Goal: Task Accomplishment & Management: Use online tool/utility

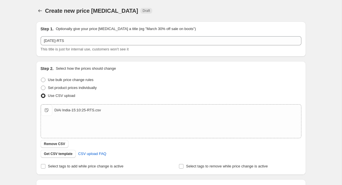
scroll to position [77, 0]
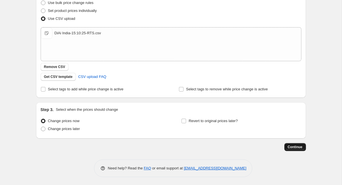
click at [292, 150] on button "Continue" at bounding box center [295, 147] width 22 height 8
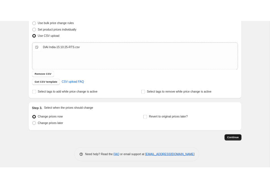
scroll to position [0, 0]
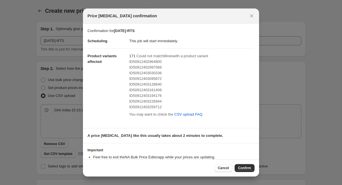
click at [140, 64] on span "ID50912402964800" at bounding box center [145, 62] width 32 height 4
copy span "ID50912402964800"
click at [192, 73] on div "ID50912403030336" at bounding box center [191, 73] width 125 height 6
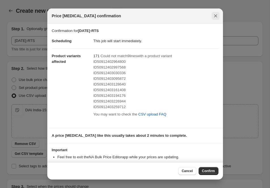
click at [214, 18] on icon "Close" at bounding box center [216, 16] width 6 height 6
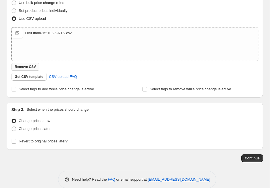
click at [33, 64] on button "Remove CSV" at bounding box center [25, 67] width 28 height 8
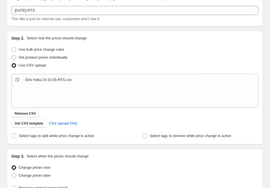
scroll to position [85, 0]
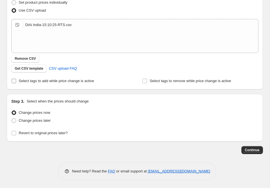
click at [76, 80] on span "Select tags to add while price change is active" at bounding box center [56, 81] width 75 height 4
click at [16, 80] on input "Select tags to add while price change is active" at bounding box center [14, 81] width 5 height 5
checkbox input "true"
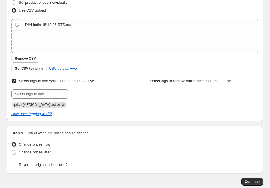
click at [61, 104] on icon "Remove price-change-job-active" at bounding box center [63, 104] width 5 height 5
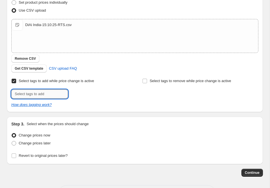
click at [54, 96] on input "text" at bounding box center [39, 94] width 57 height 9
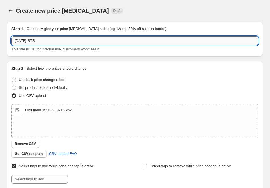
click at [44, 42] on input "[DATE]-RTS" at bounding box center [134, 40] width 247 height 9
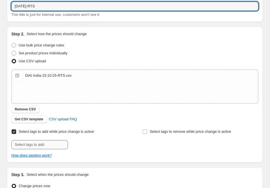
scroll to position [40, 0]
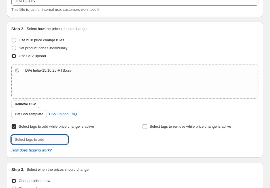
click at [60, 141] on input "text" at bounding box center [39, 139] width 57 height 9
paste input "[DATE]-RTS"
type input "[DATE]-RTS"
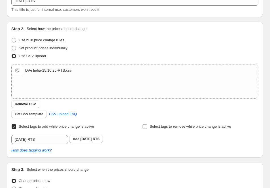
click at [120, 144] on div "Select tags to add while price change is active Submit [DATE]-RTS Add [DATE]-RT…" at bounding box center [134, 138] width 247 height 31
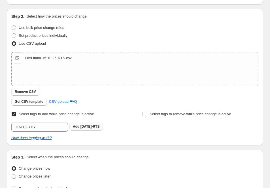
click at [101, 130] on button "Add [DATE]-RTS" at bounding box center [86, 127] width 33 height 8
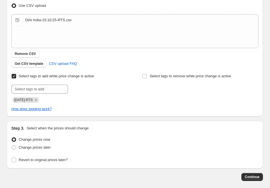
scroll to position [117, 0]
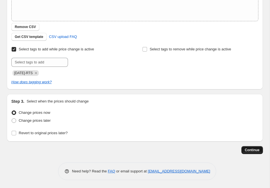
click at [252, 150] on span "Continue" at bounding box center [252, 150] width 15 height 5
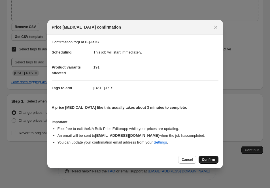
click at [211, 161] on span "Confirm" at bounding box center [208, 160] width 13 height 5
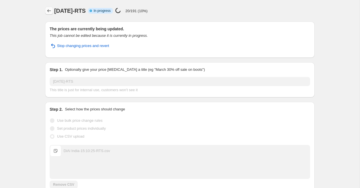
click at [52, 12] on icon "Price change jobs" at bounding box center [49, 11] width 6 height 6
